Goal: Information Seeking & Learning: Learn about a topic

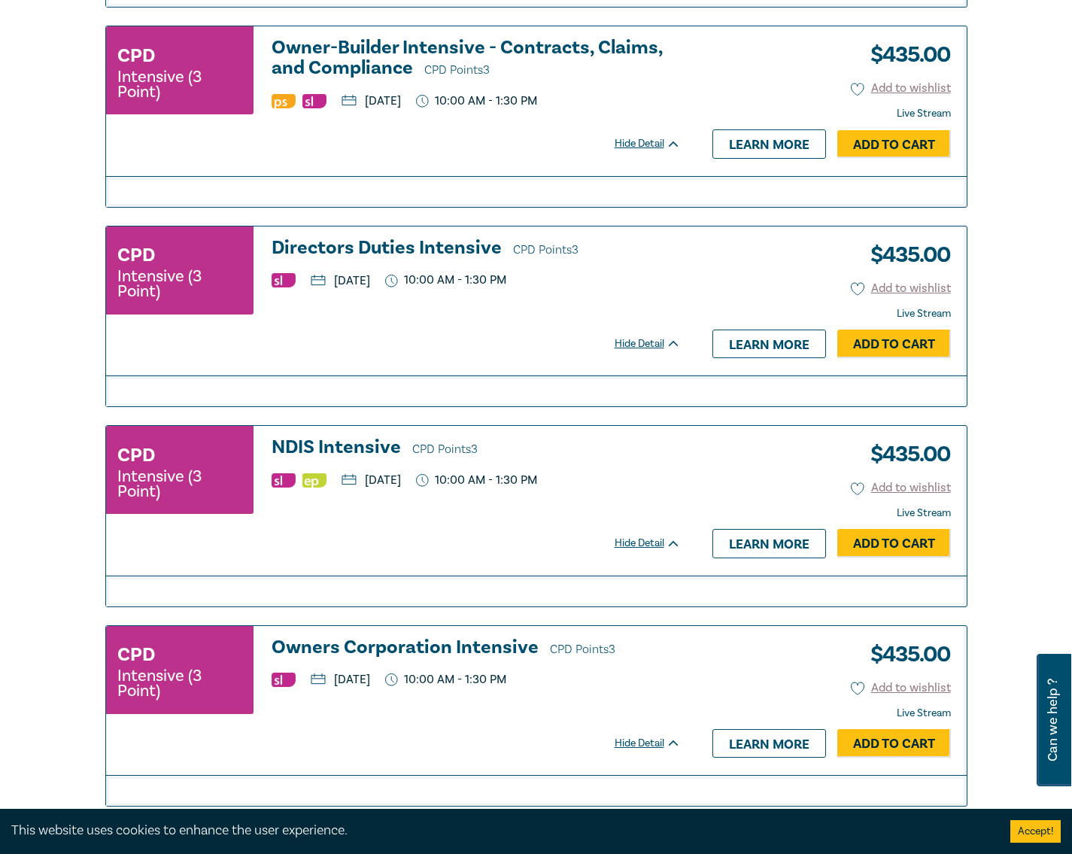
scroll to position [2486, 0]
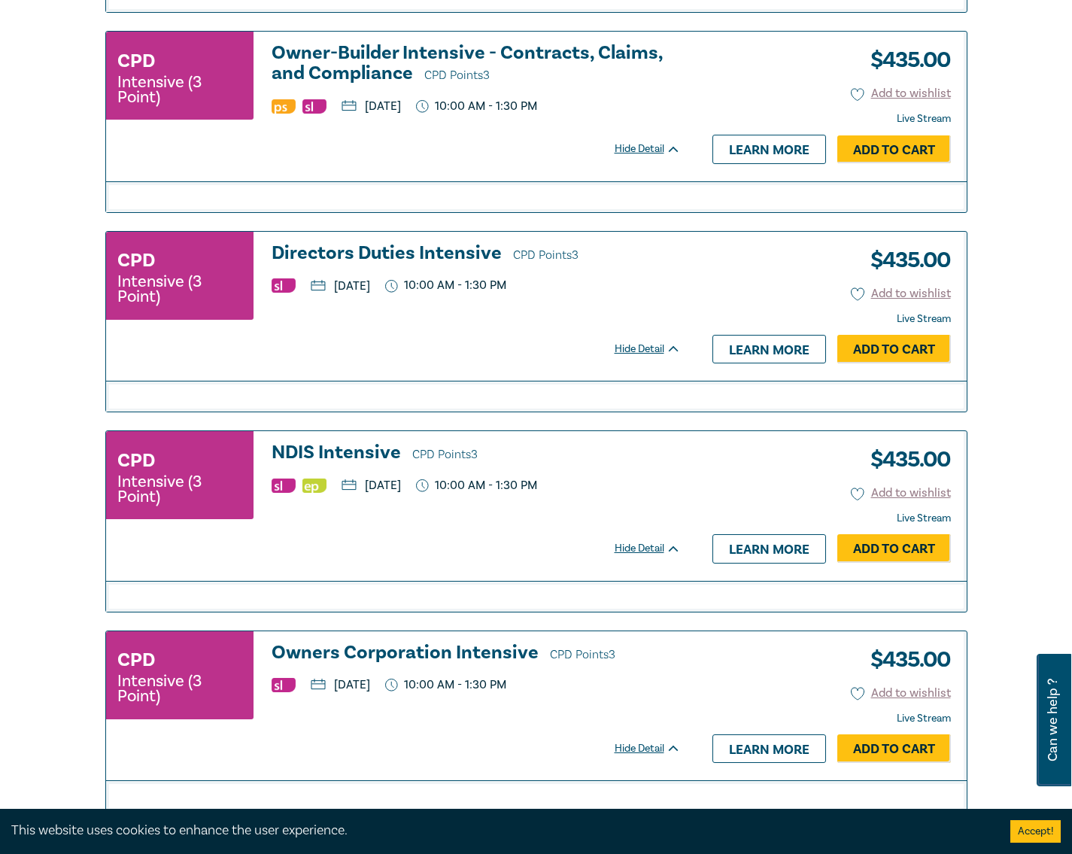
click at [347, 455] on h3 "NDIS Intensive CPD Points 3" at bounding box center [476, 453] width 409 height 23
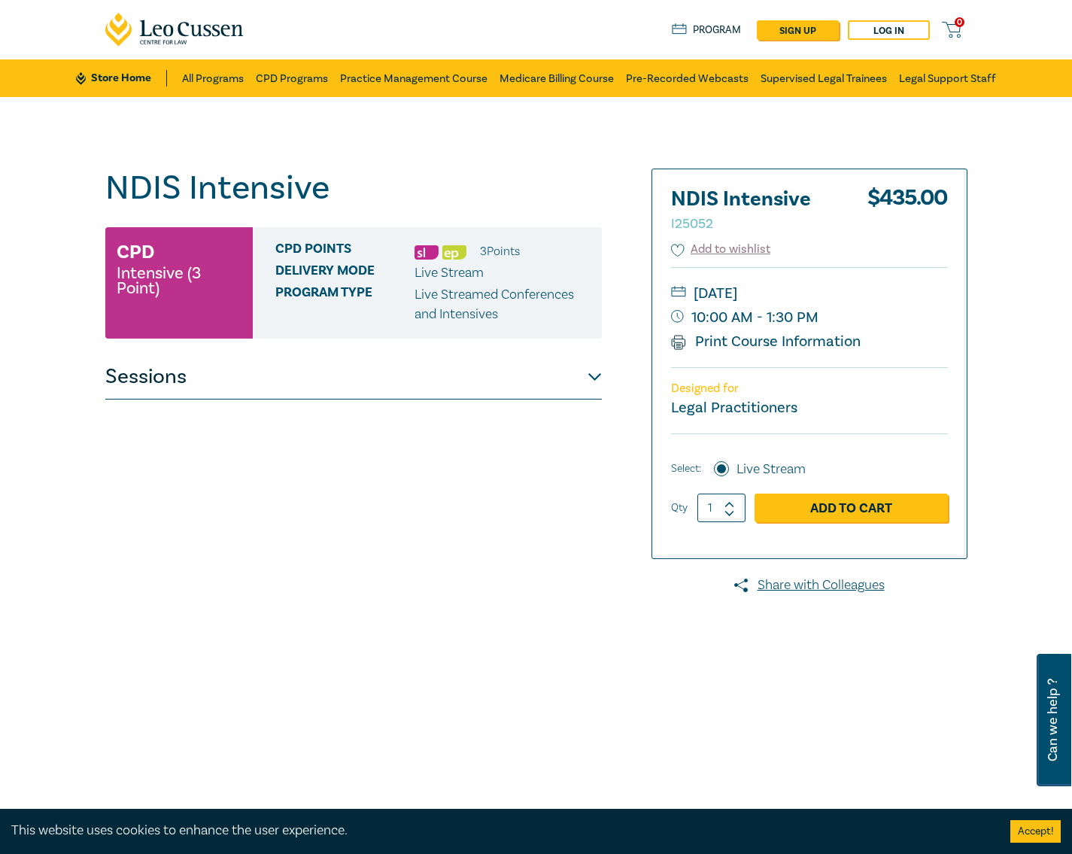
drag, startPoint x: 423, startPoint y: 400, endPoint x: 426, endPoint y: 391, distance: 9.8
click at [423, 399] on div "NDIS Intensive I25052 CPD Intensive (3 Point) CPD Points 3 Point s Delivery Mod…" at bounding box center [353, 544] width 496 height 752
click at [426, 391] on button "Sessions" at bounding box center [353, 376] width 496 height 45
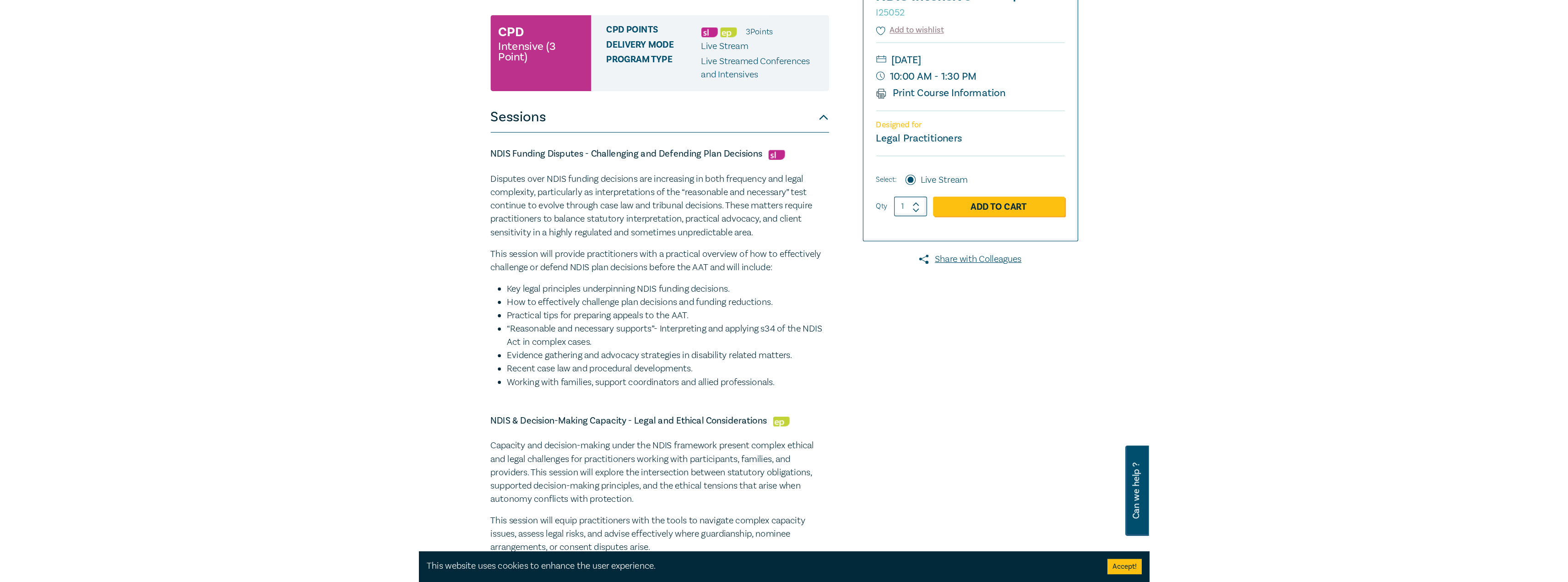
scroll to position [138, 0]
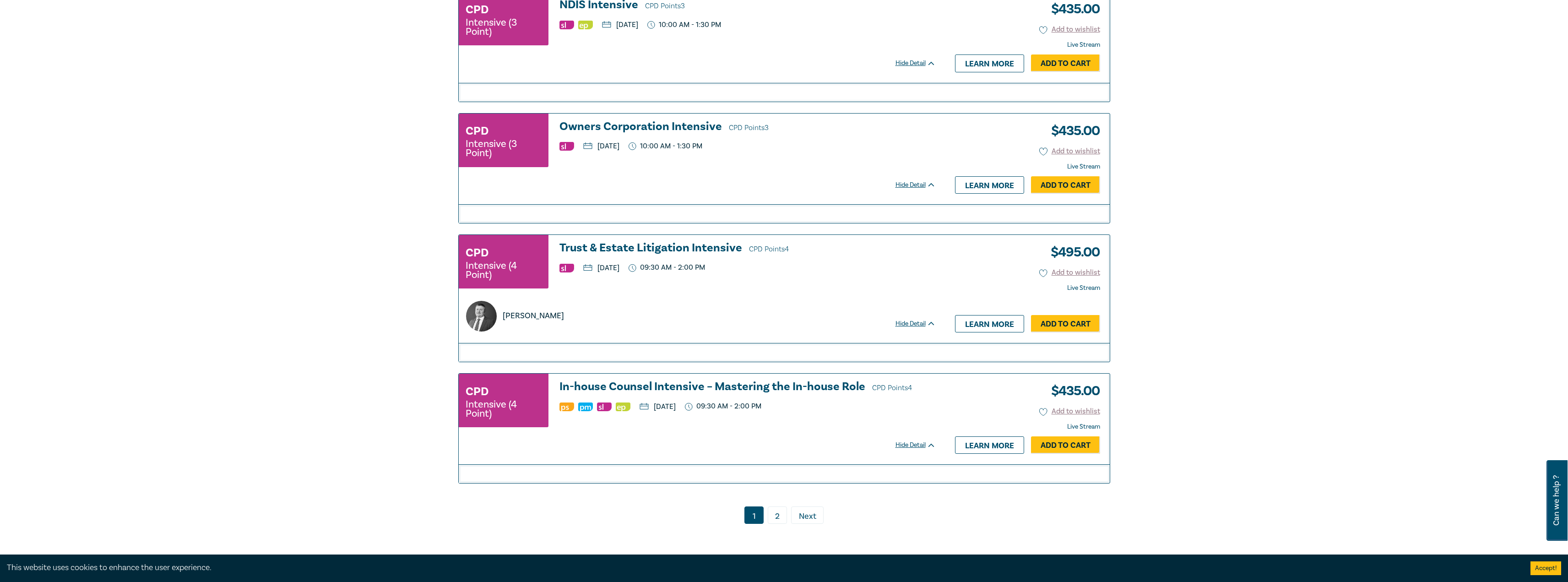
scroll to position [1968, 0]
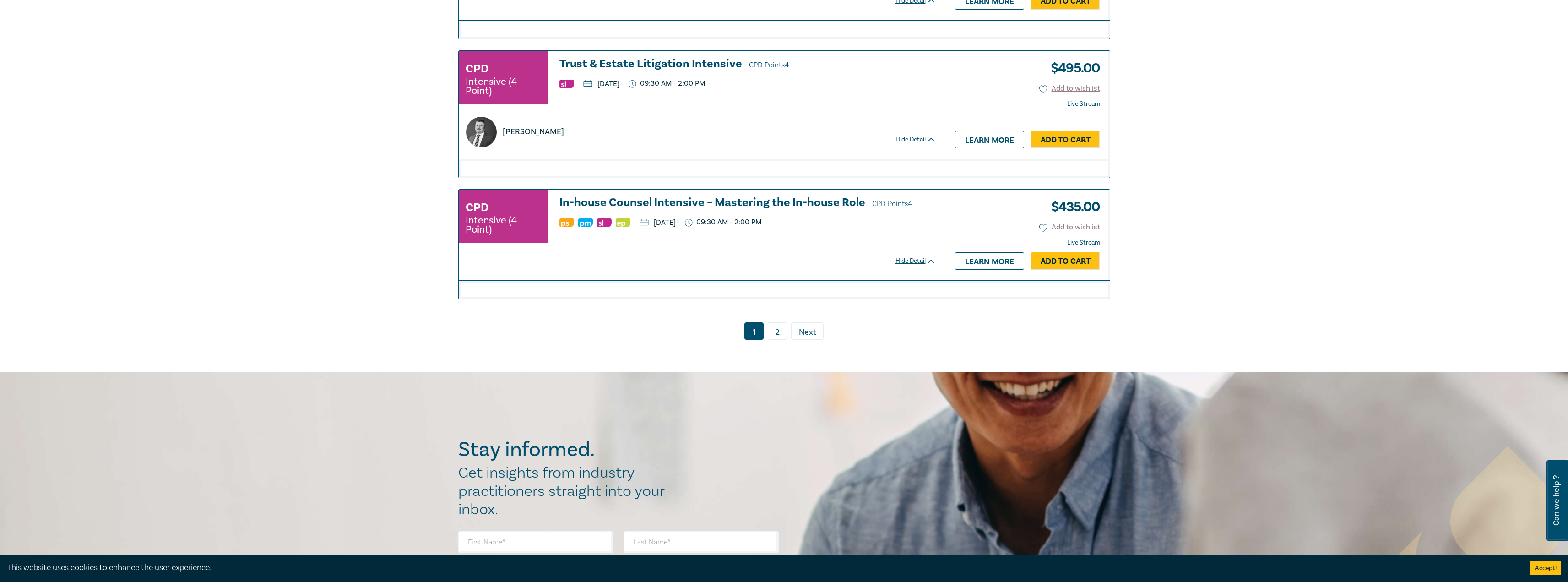
click at [777, 338] on link "2" at bounding box center [777, 331] width 19 height 18
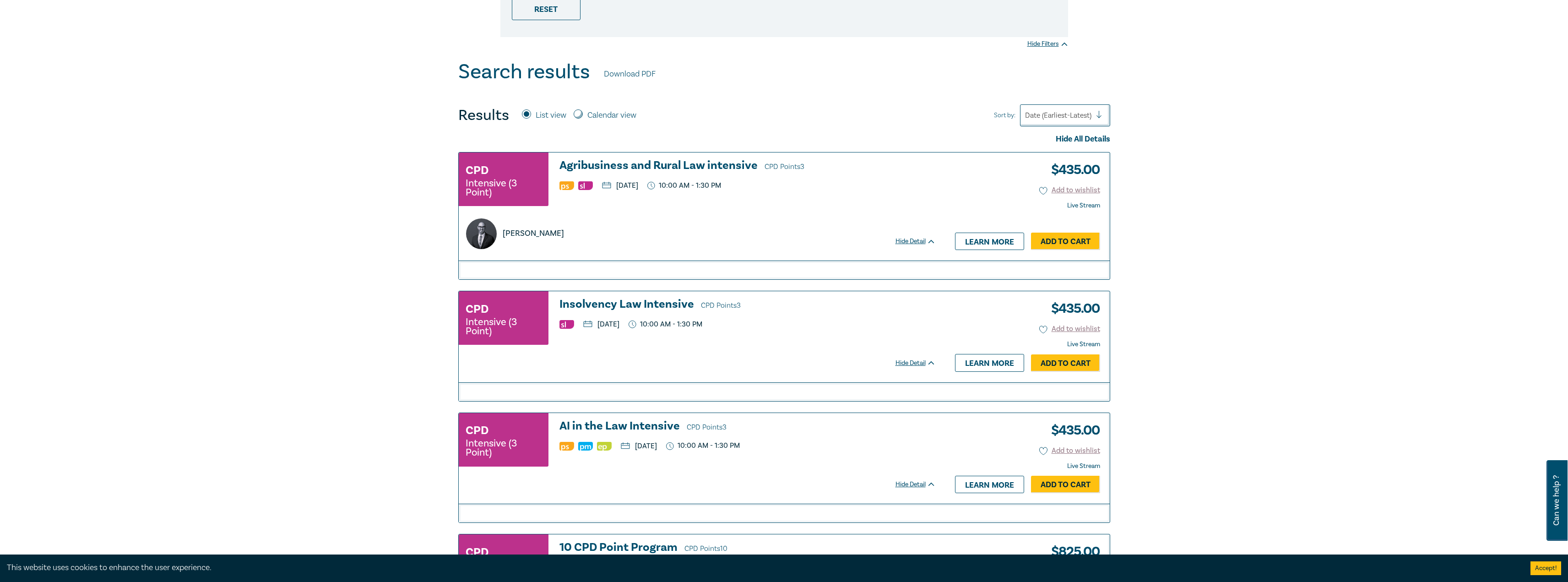
scroll to position [277, 0]
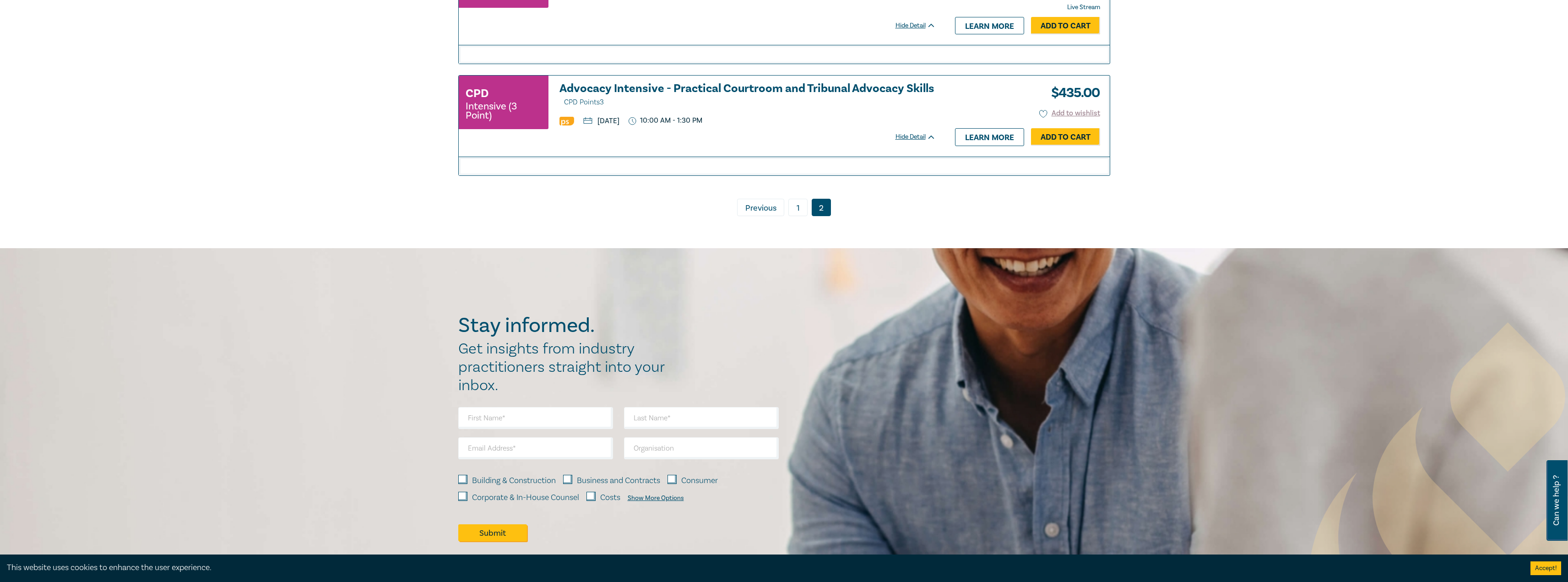
scroll to position [986, 0]
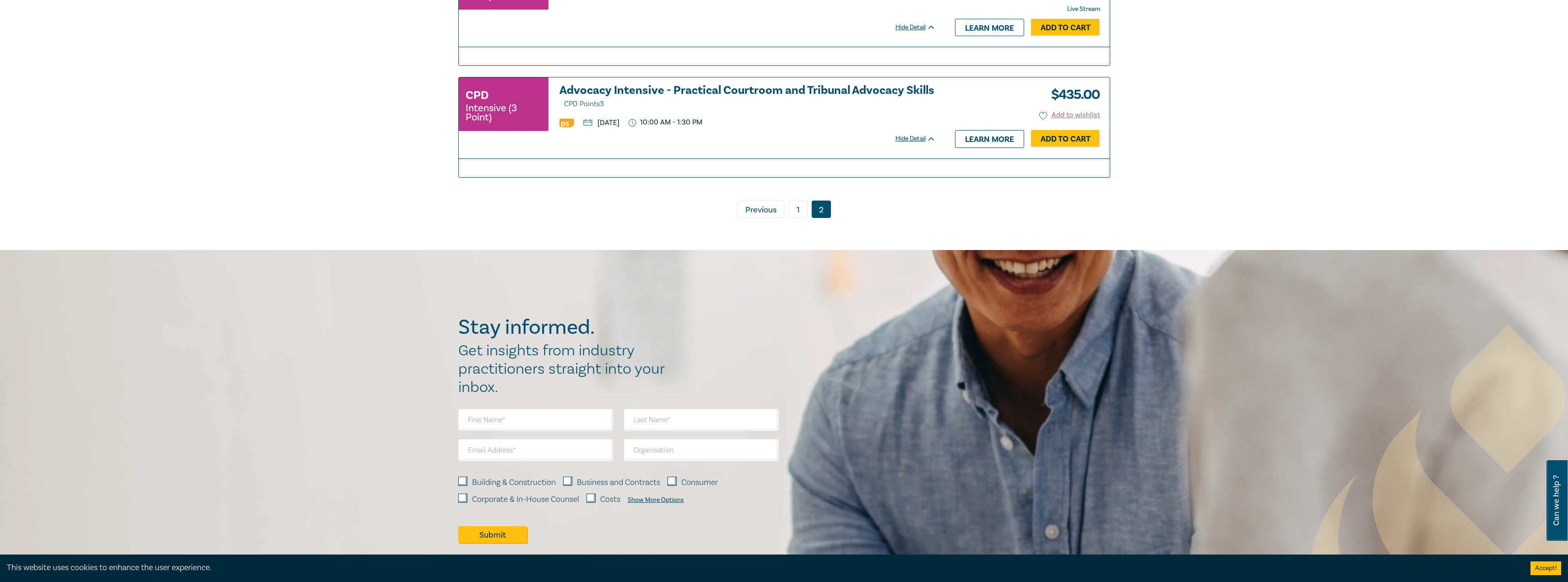
click at [797, 212] on link "1" at bounding box center [798, 209] width 19 height 18
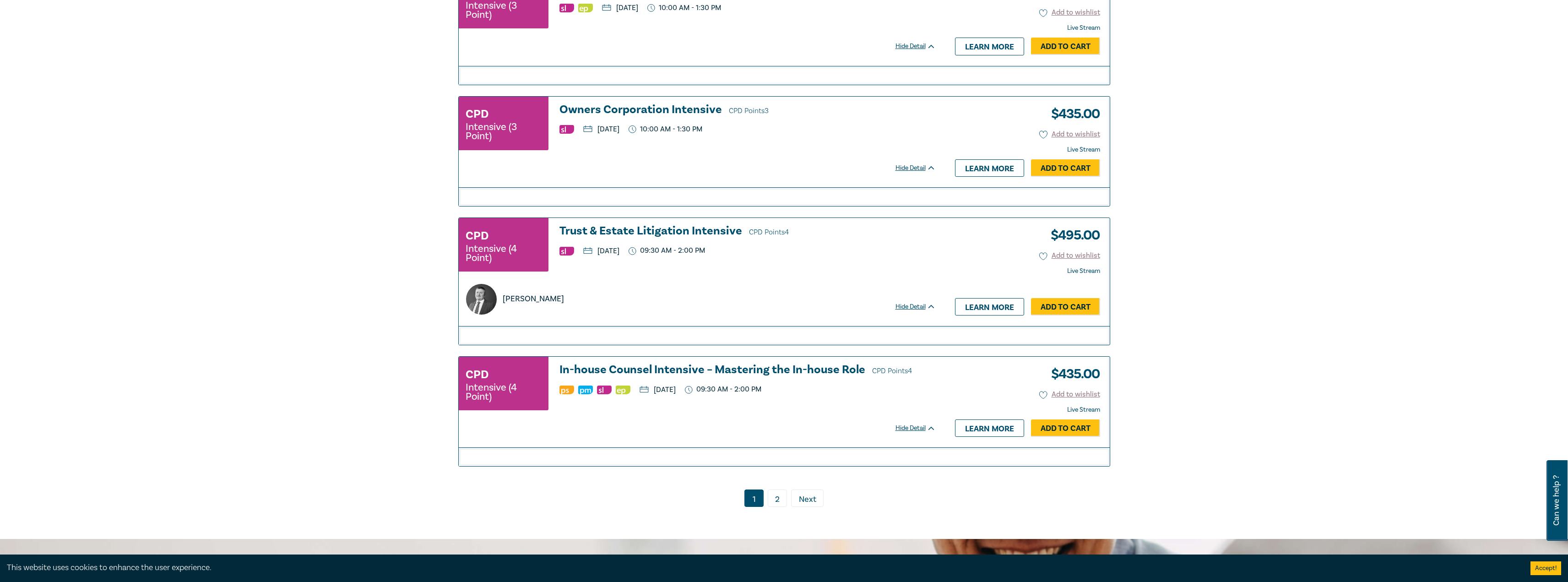
scroll to position [1811, 0]
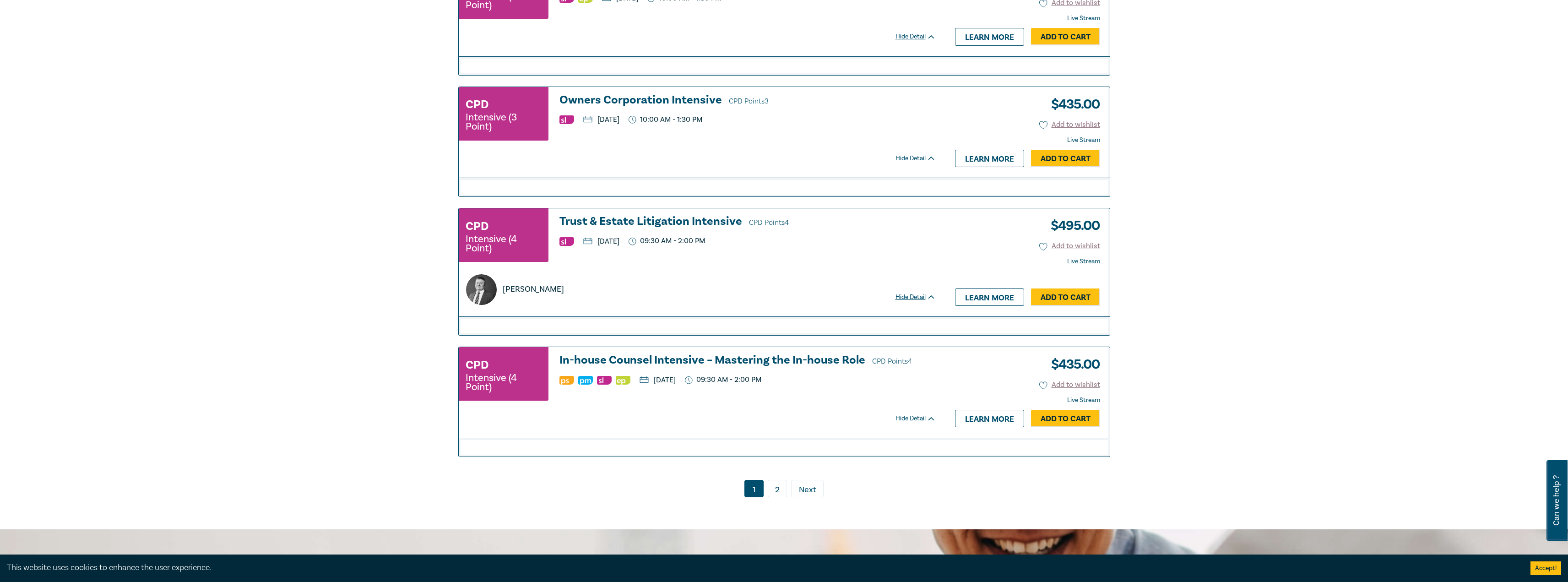
click at [646, 223] on h3 "Trust & Estate Litigation Intensive CPD Points 4" at bounding box center [747, 222] width 376 height 14
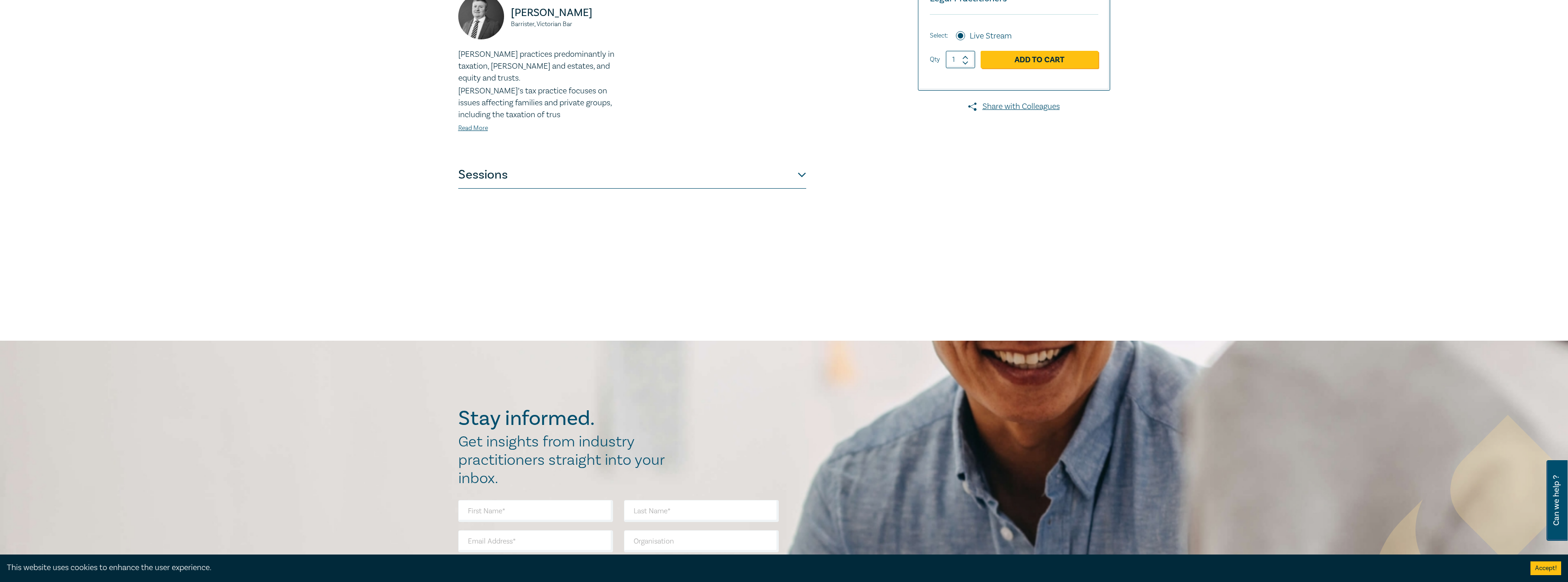
scroll to position [275, 0]
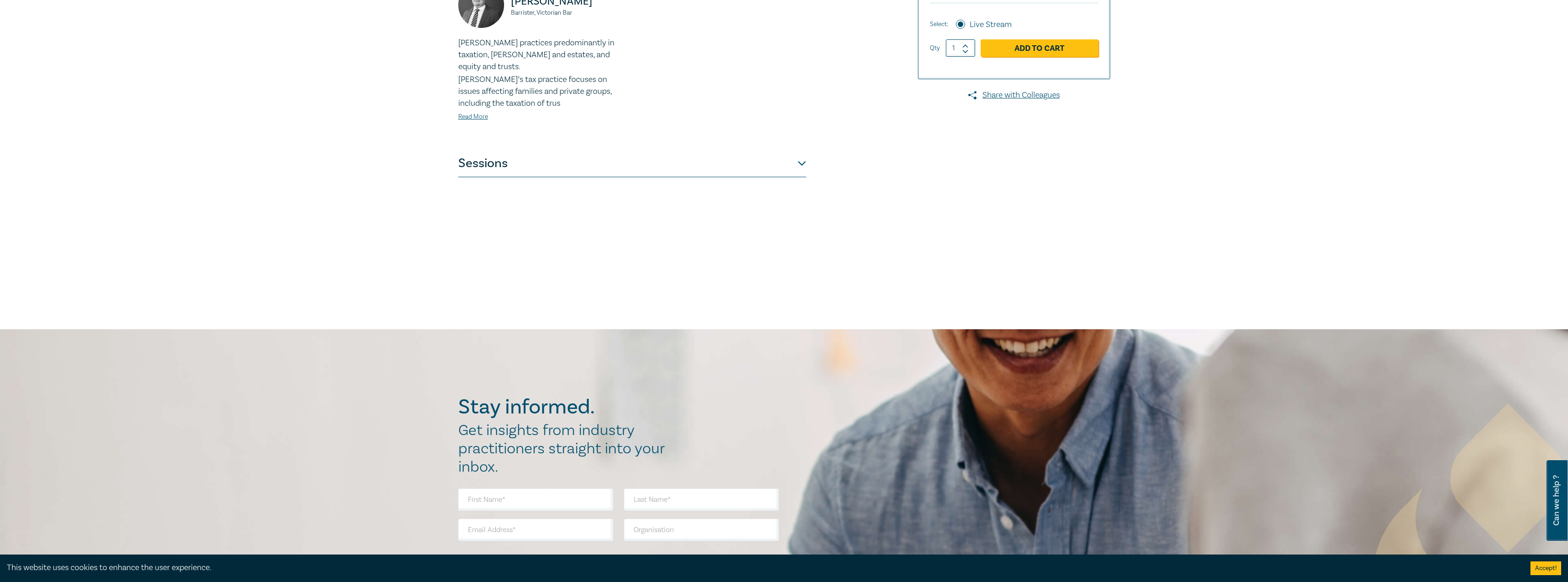
click at [792, 156] on button "Sessions" at bounding box center [632, 163] width 348 height 27
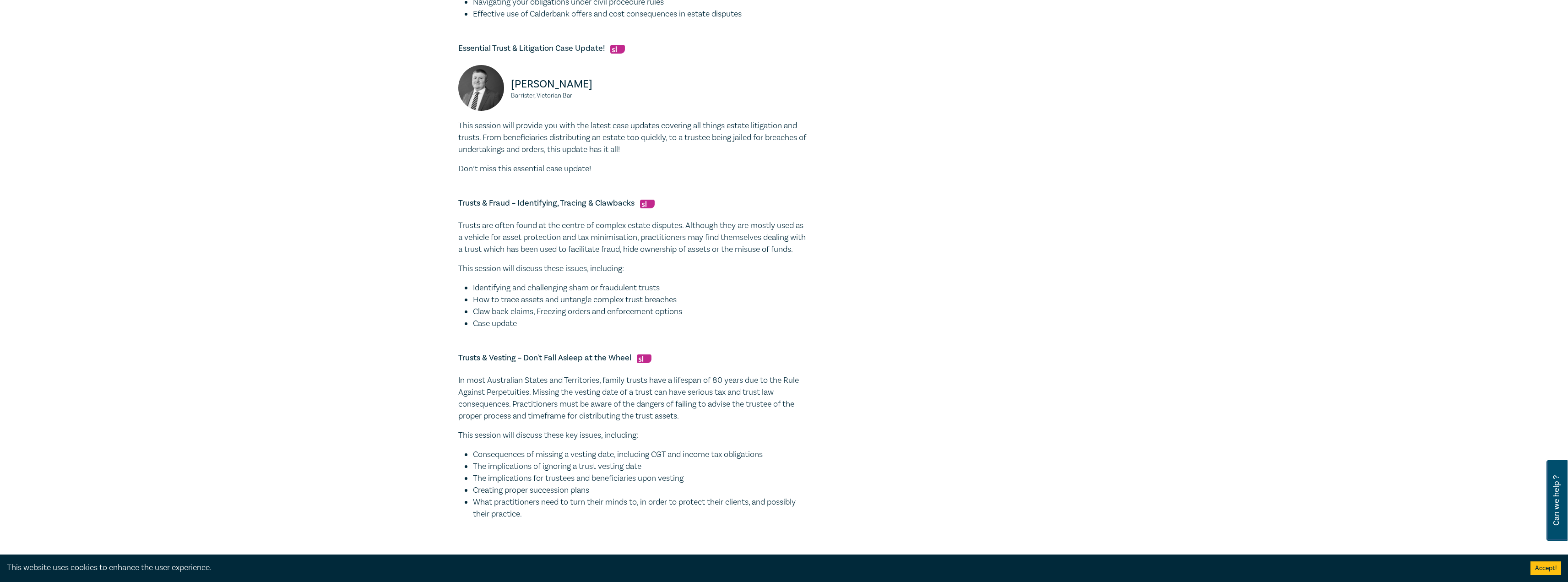
scroll to position [503, 0]
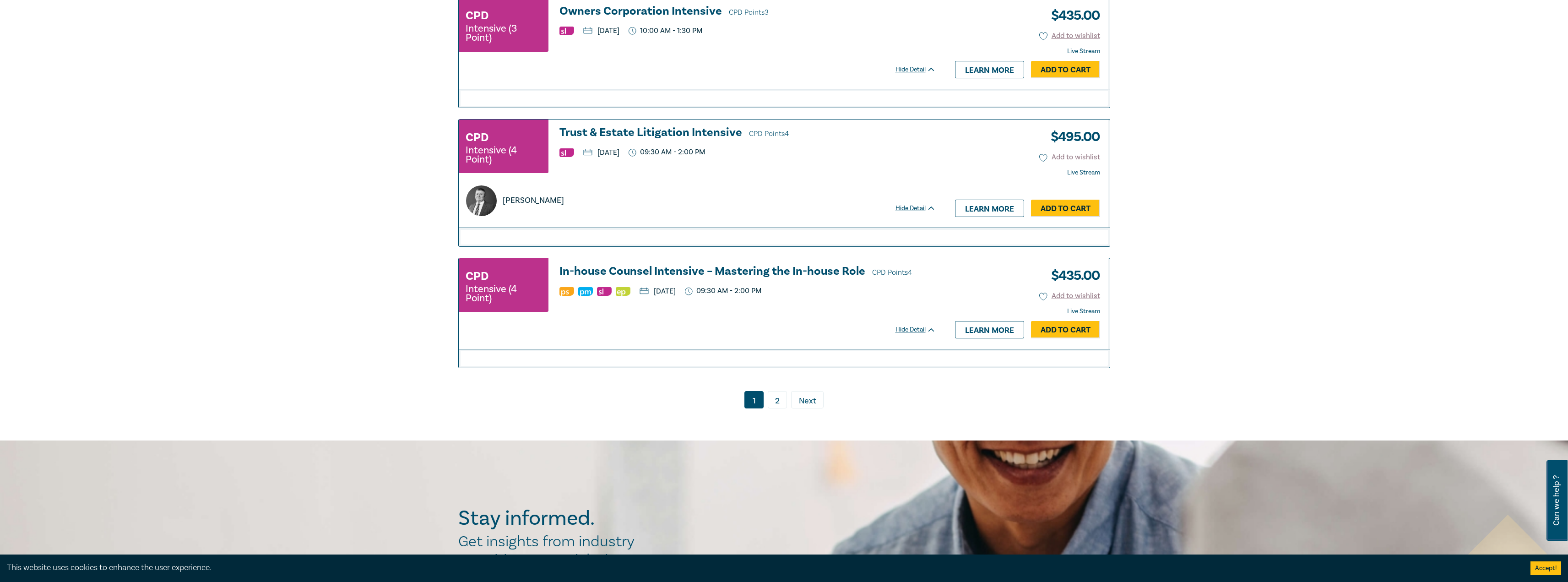
scroll to position [1902, 0]
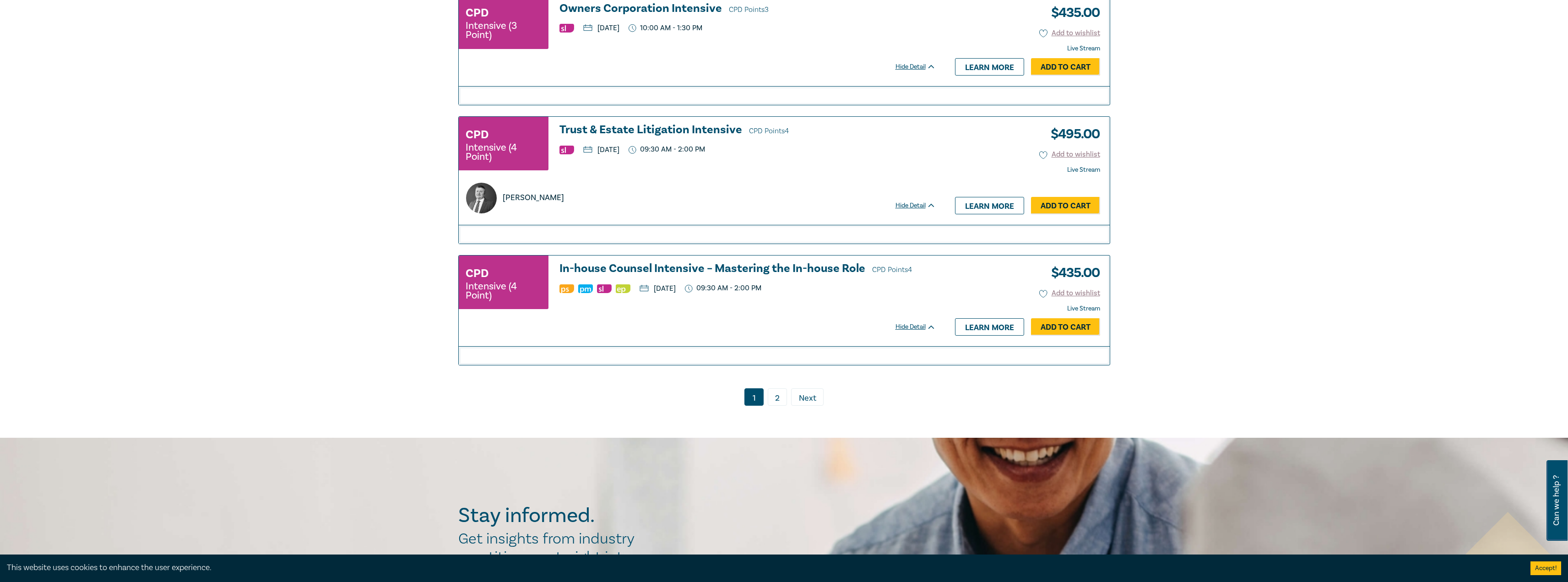
click at [779, 405] on link "2" at bounding box center [777, 397] width 19 height 18
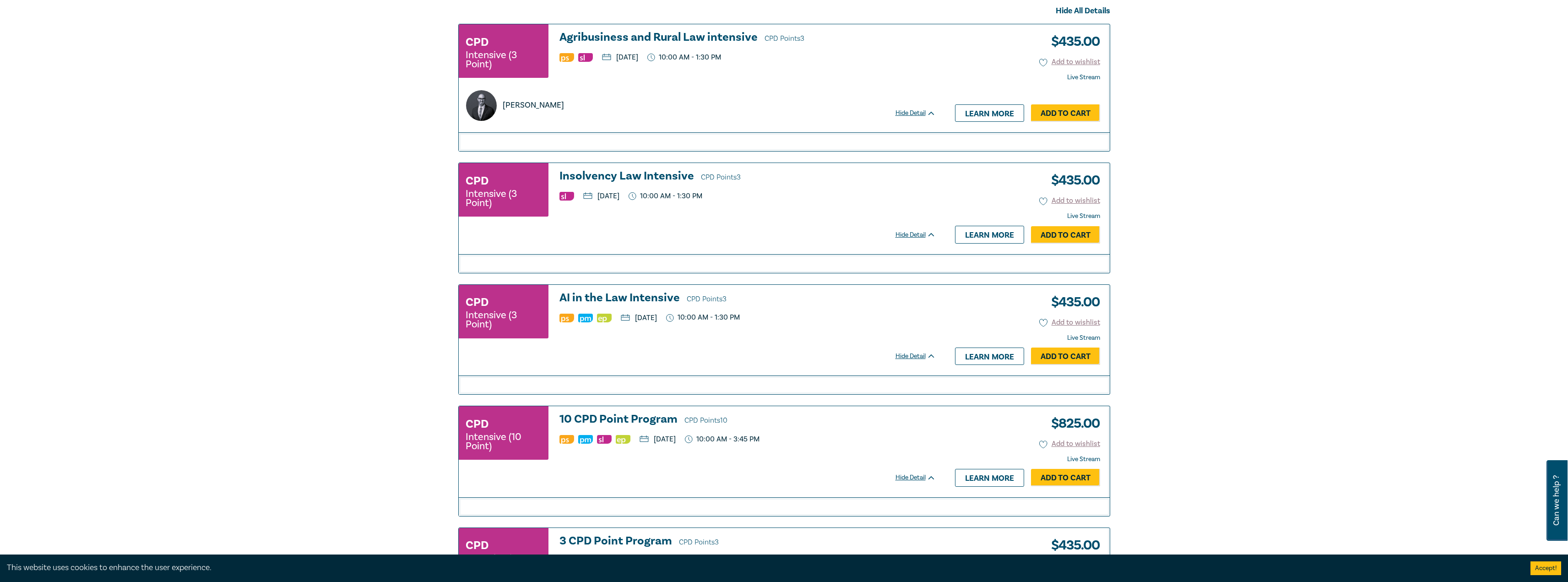
scroll to position [186, 0]
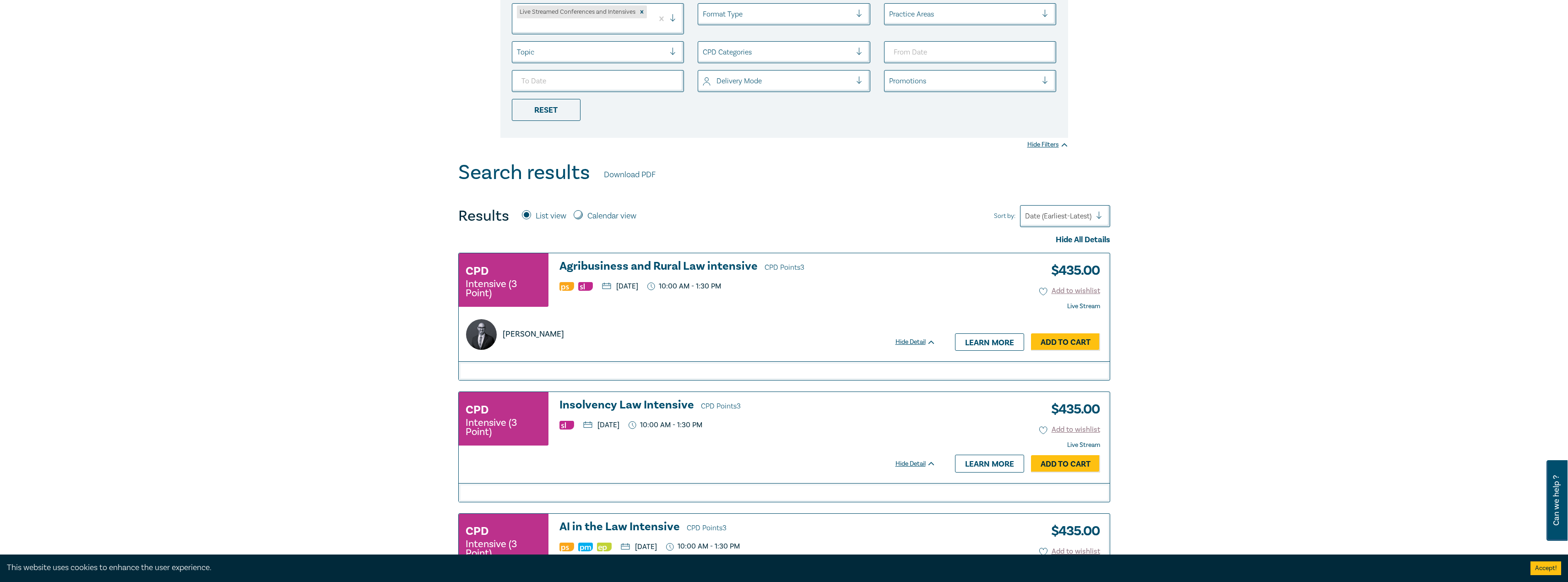
click at [657, 405] on h3 "Insolvency Law Intensive CPD Points 3" at bounding box center [747, 405] width 376 height 14
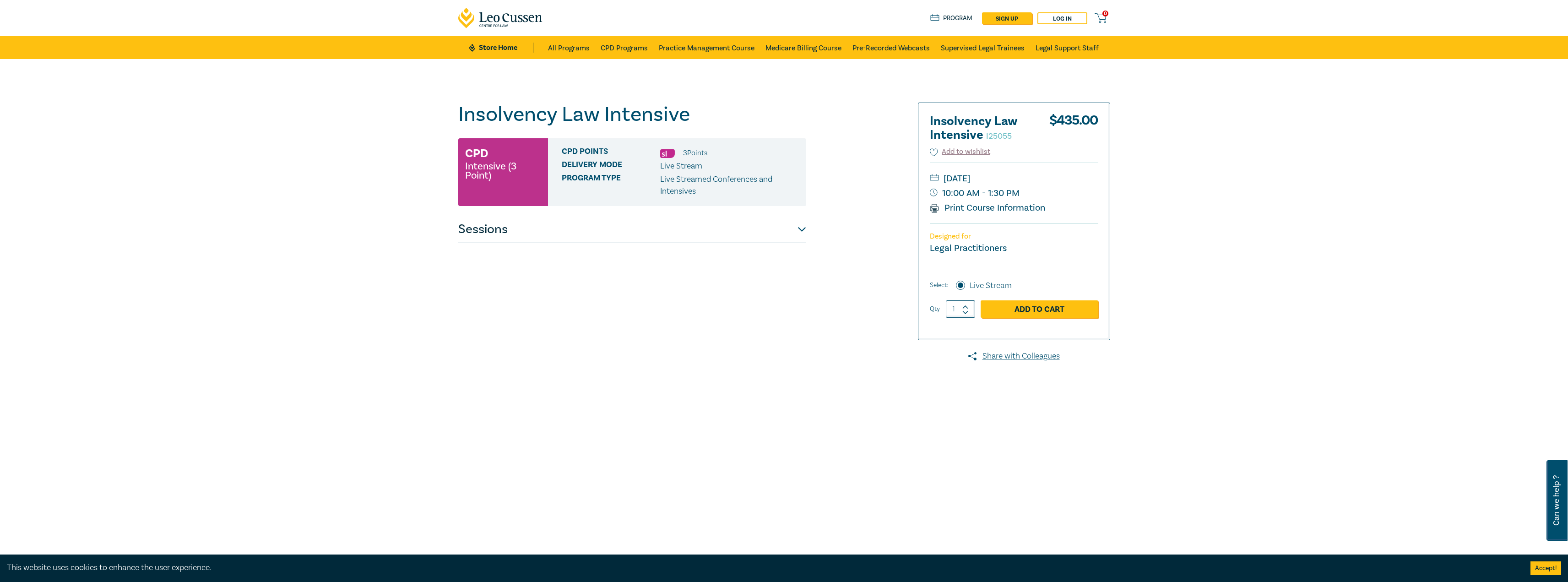
click at [758, 233] on button "Sessions" at bounding box center [632, 229] width 348 height 27
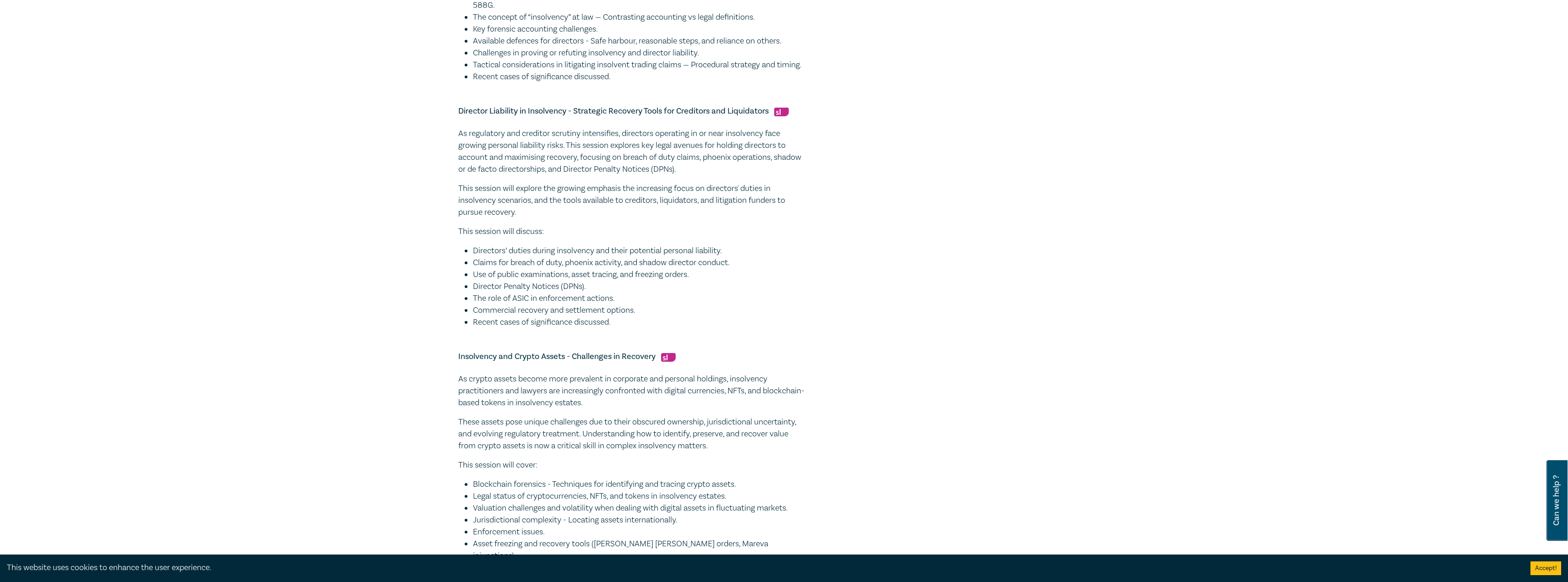
scroll to position [366, 0]
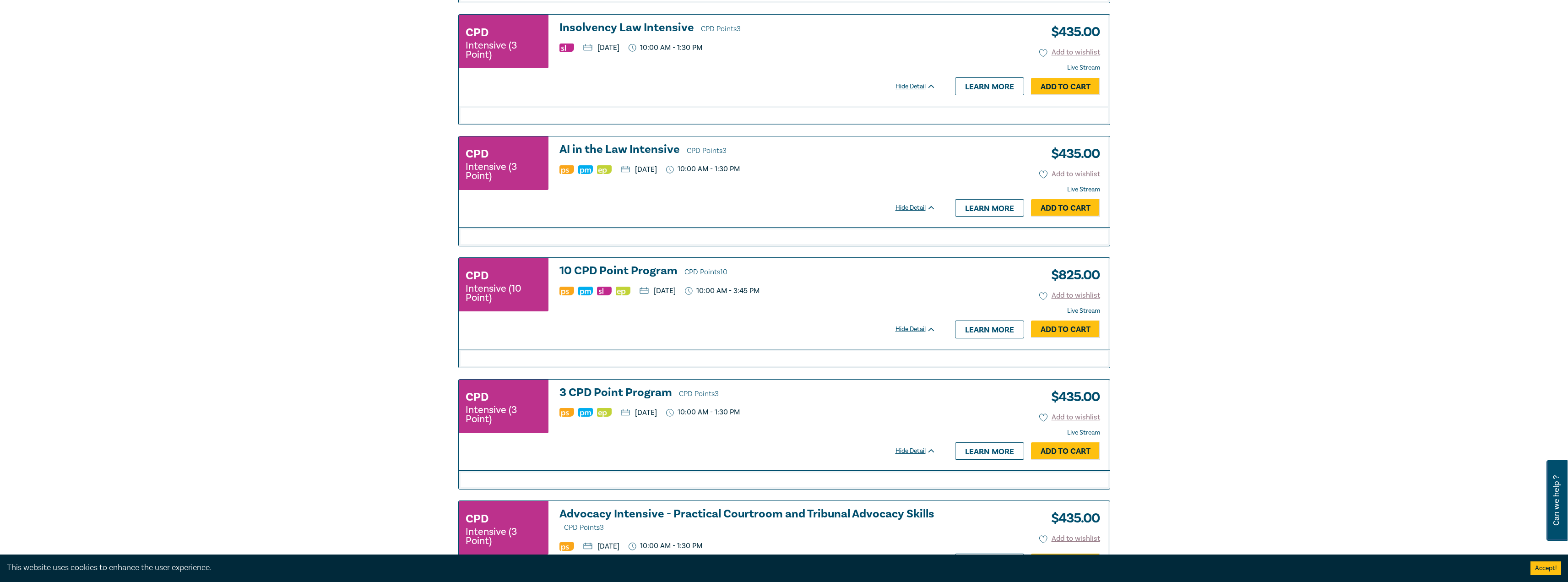
scroll to position [689, 0]
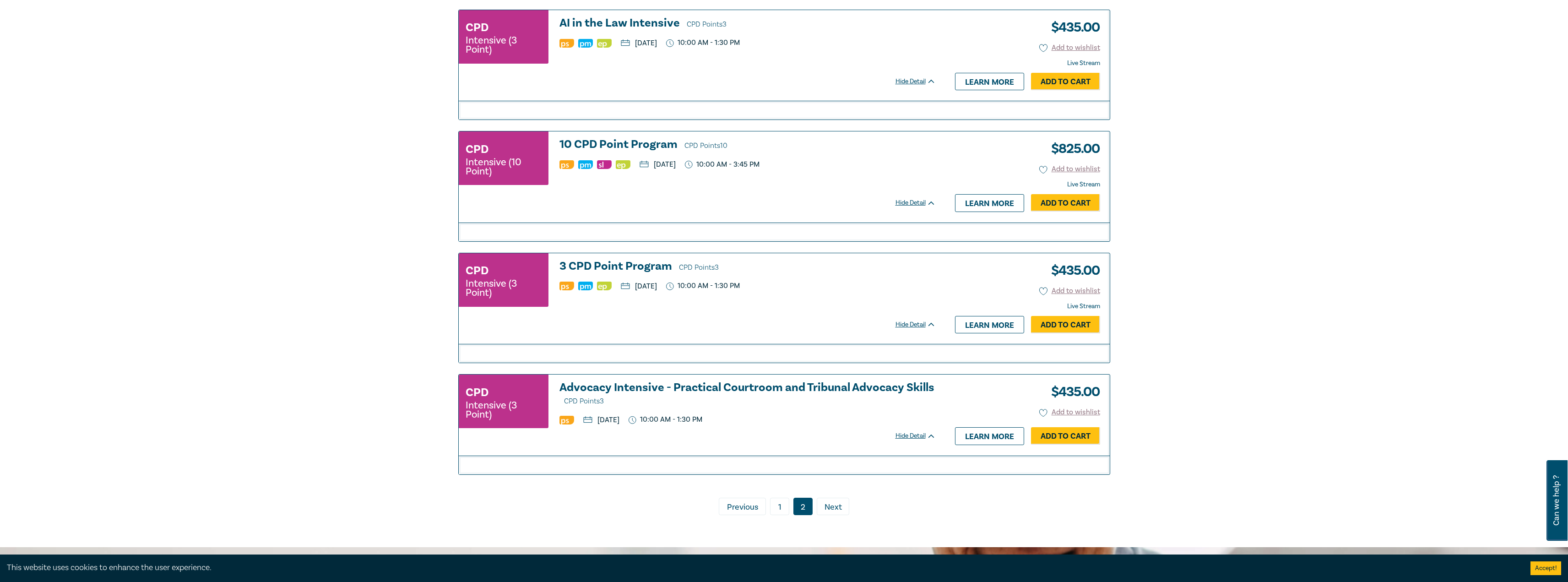
click at [778, 514] on link "1" at bounding box center [780, 507] width 19 height 18
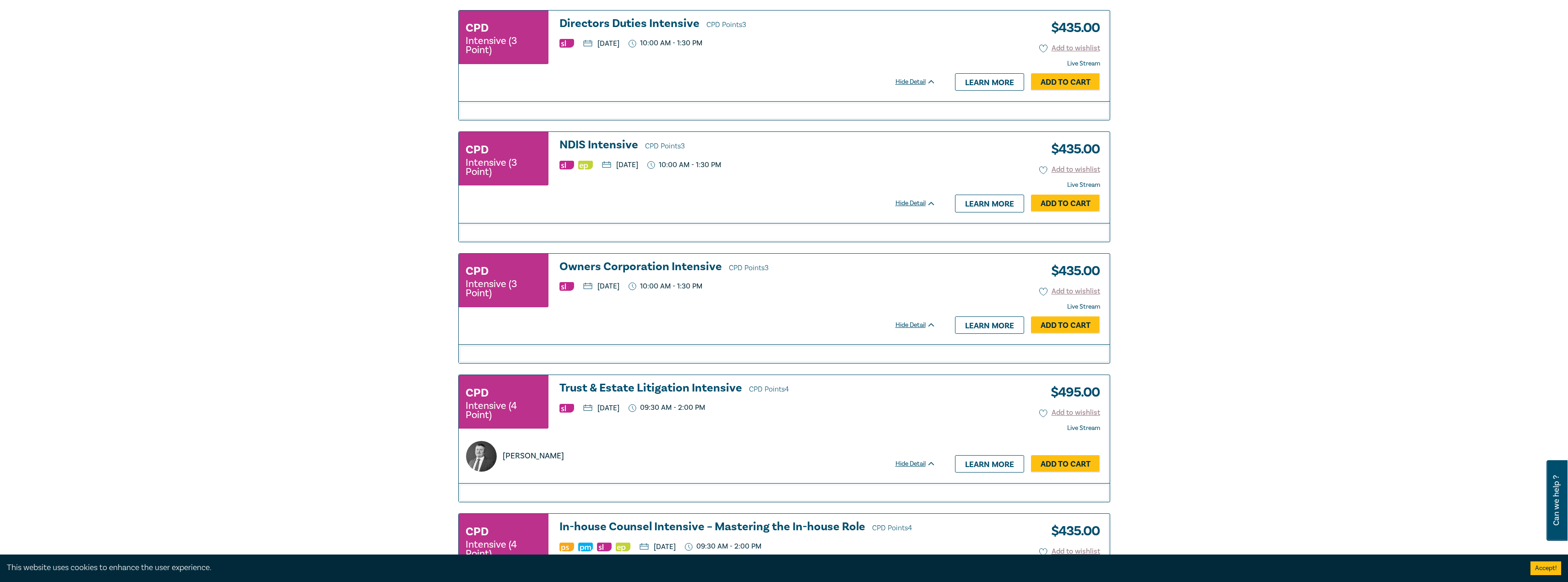
scroll to position [1742, 0]
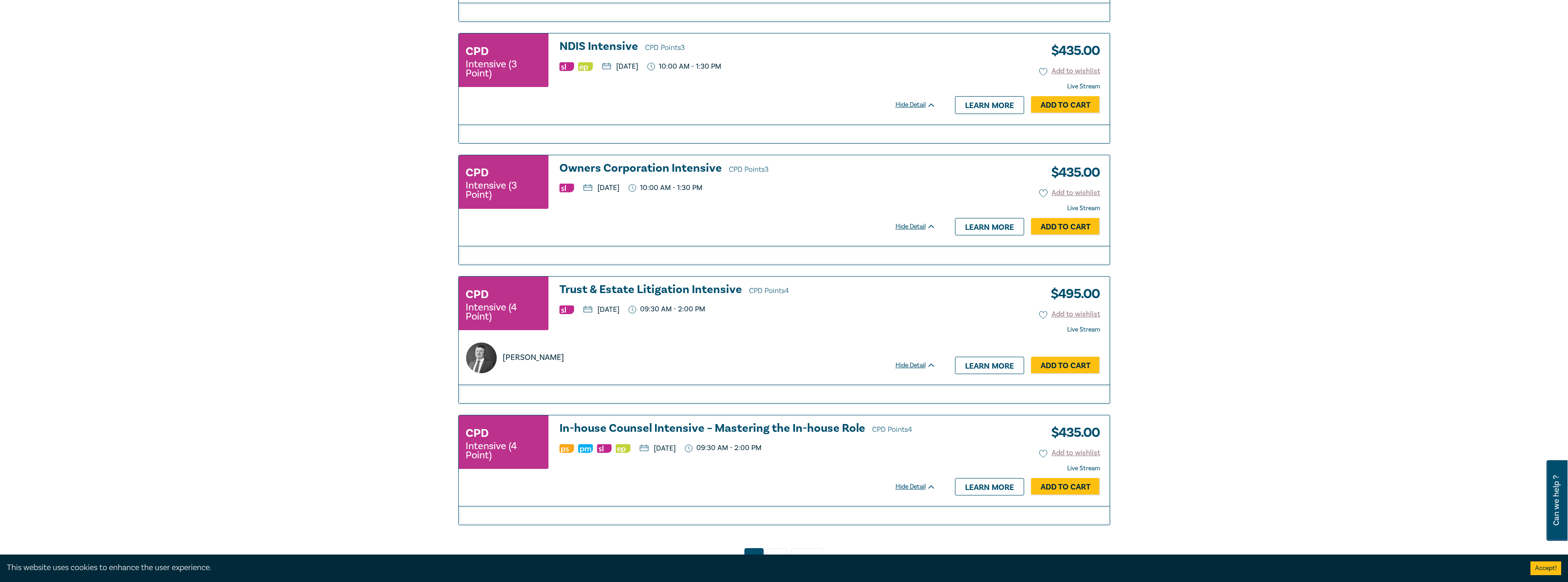
click at [649, 292] on h3 "Trust & Estate Litigation Intensive CPD Points 4" at bounding box center [747, 290] width 376 height 14
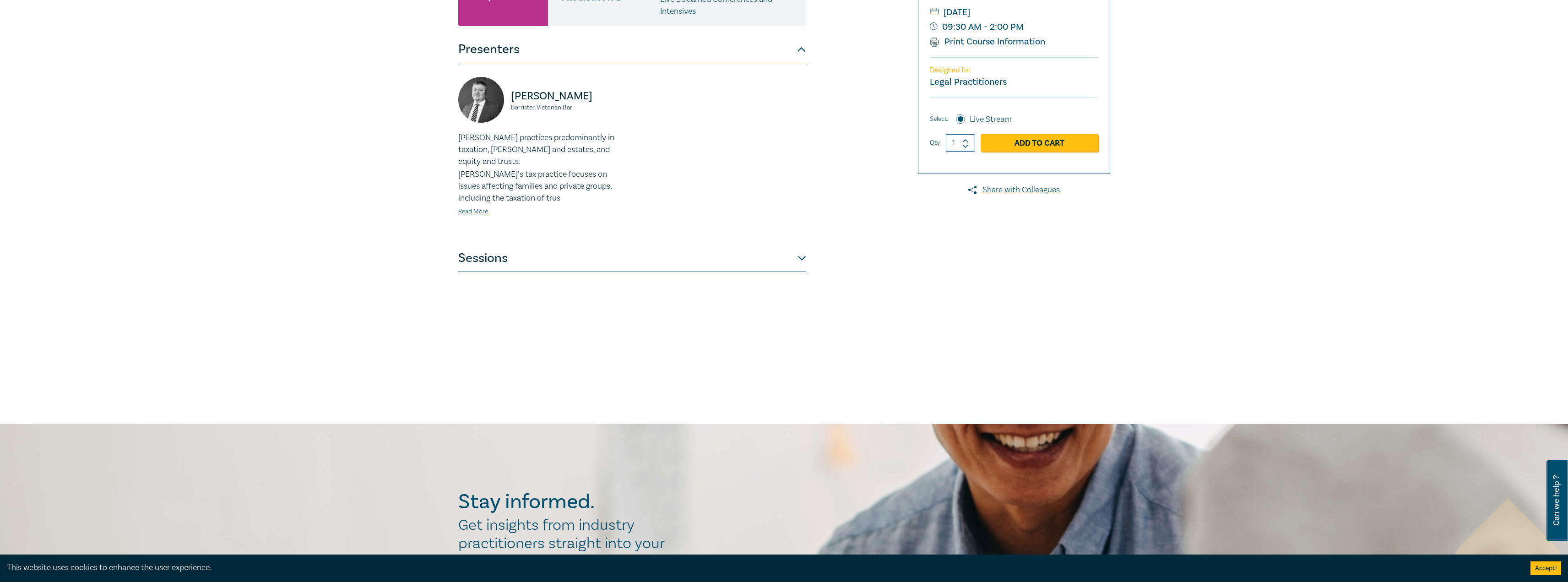
scroll to position [183, 0]
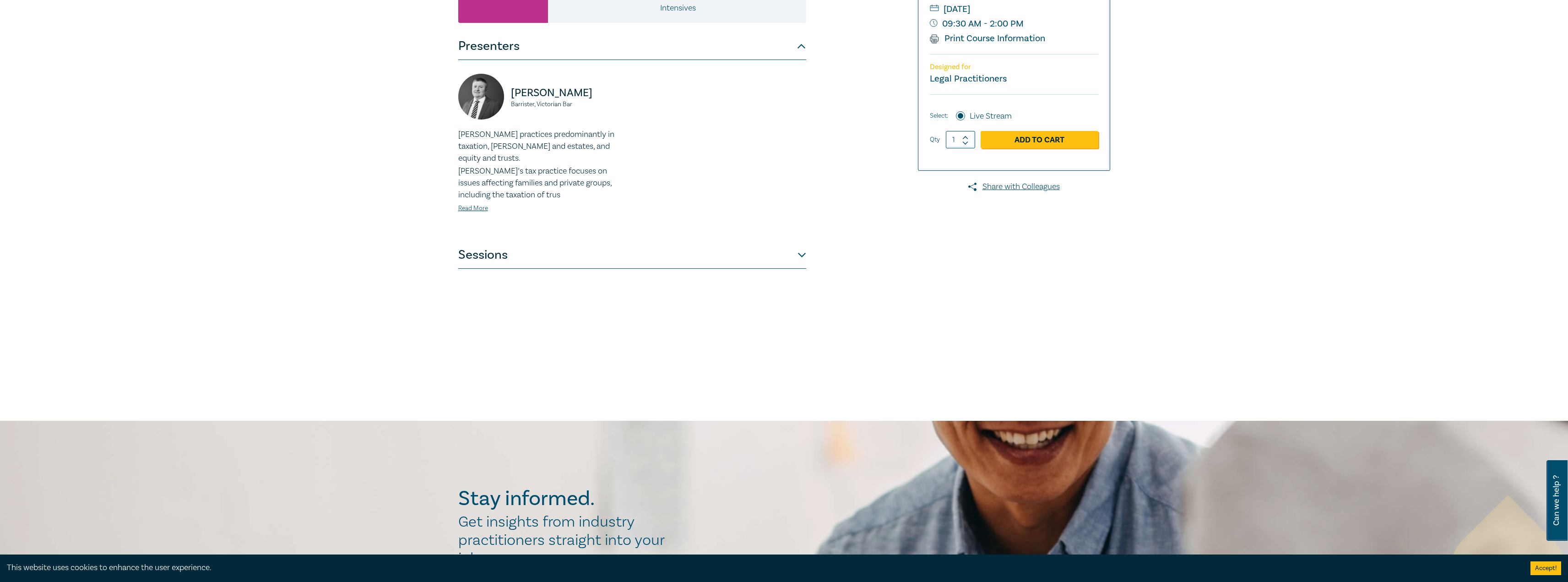
click at [752, 251] on button "Sessions" at bounding box center [632, 254] width 348 height 27
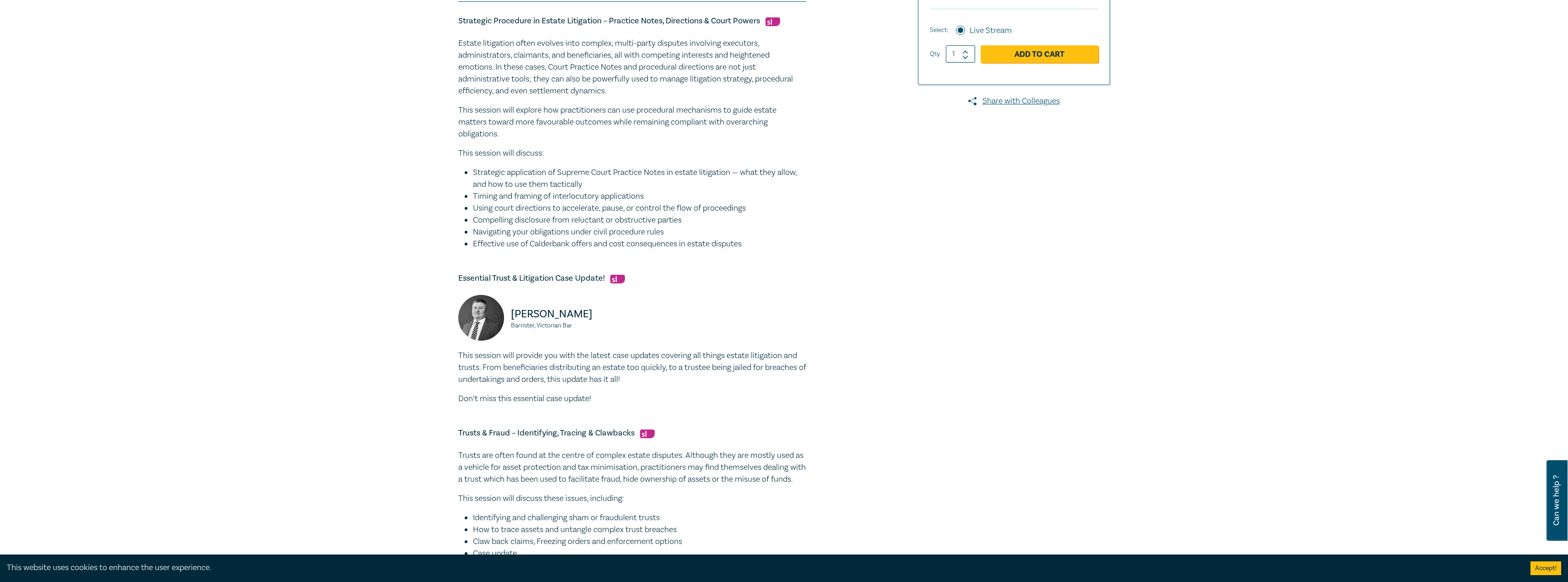
scroll to position [412, 0]
